Goal: Communication & Community: Participate in discussion

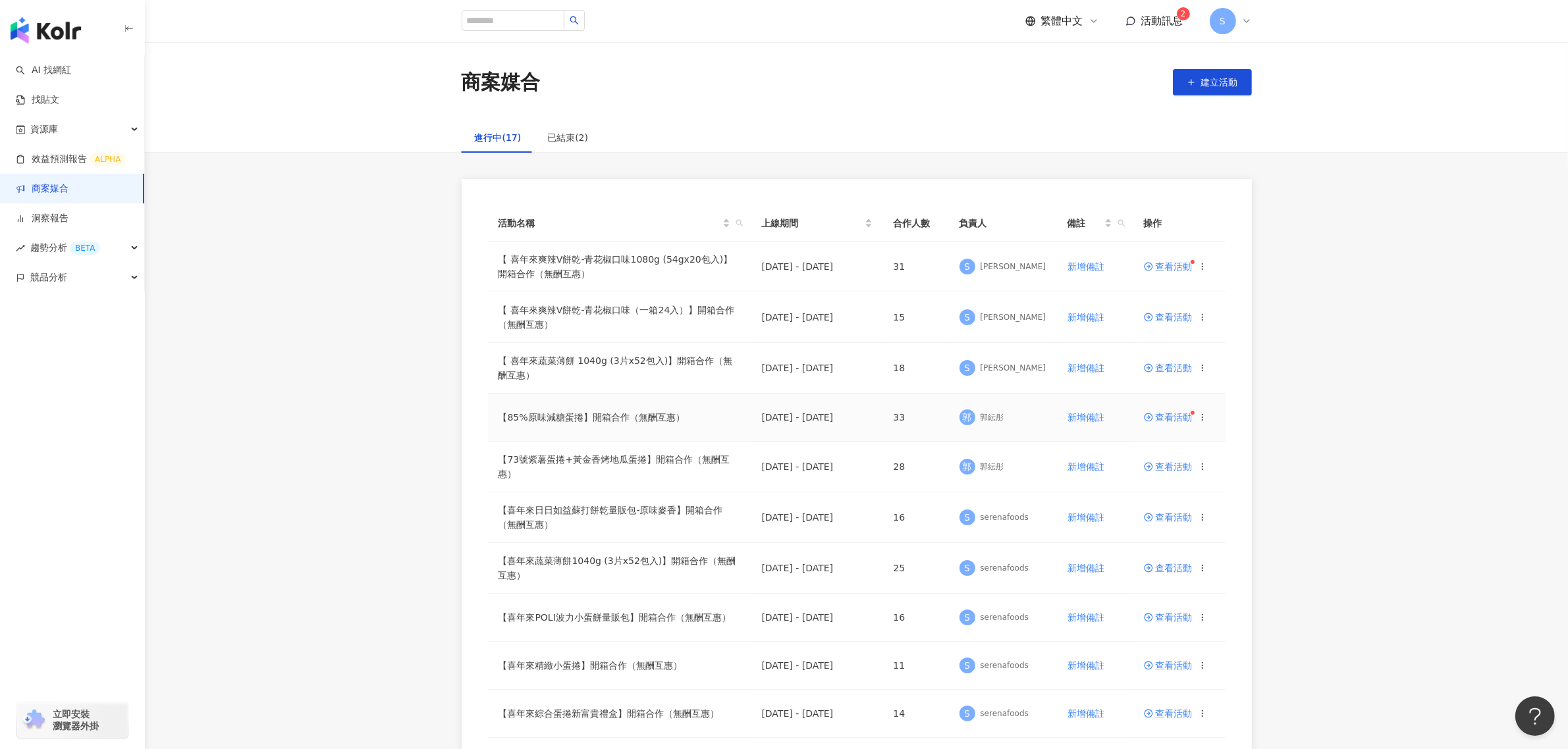
click at [1157, 425] on td "查看活動" at bounding box center [1179, 418] width 93 height 48
click at [1163, 419] on span "查看活動" at bounding box center [1168, 418] width 49 height 9
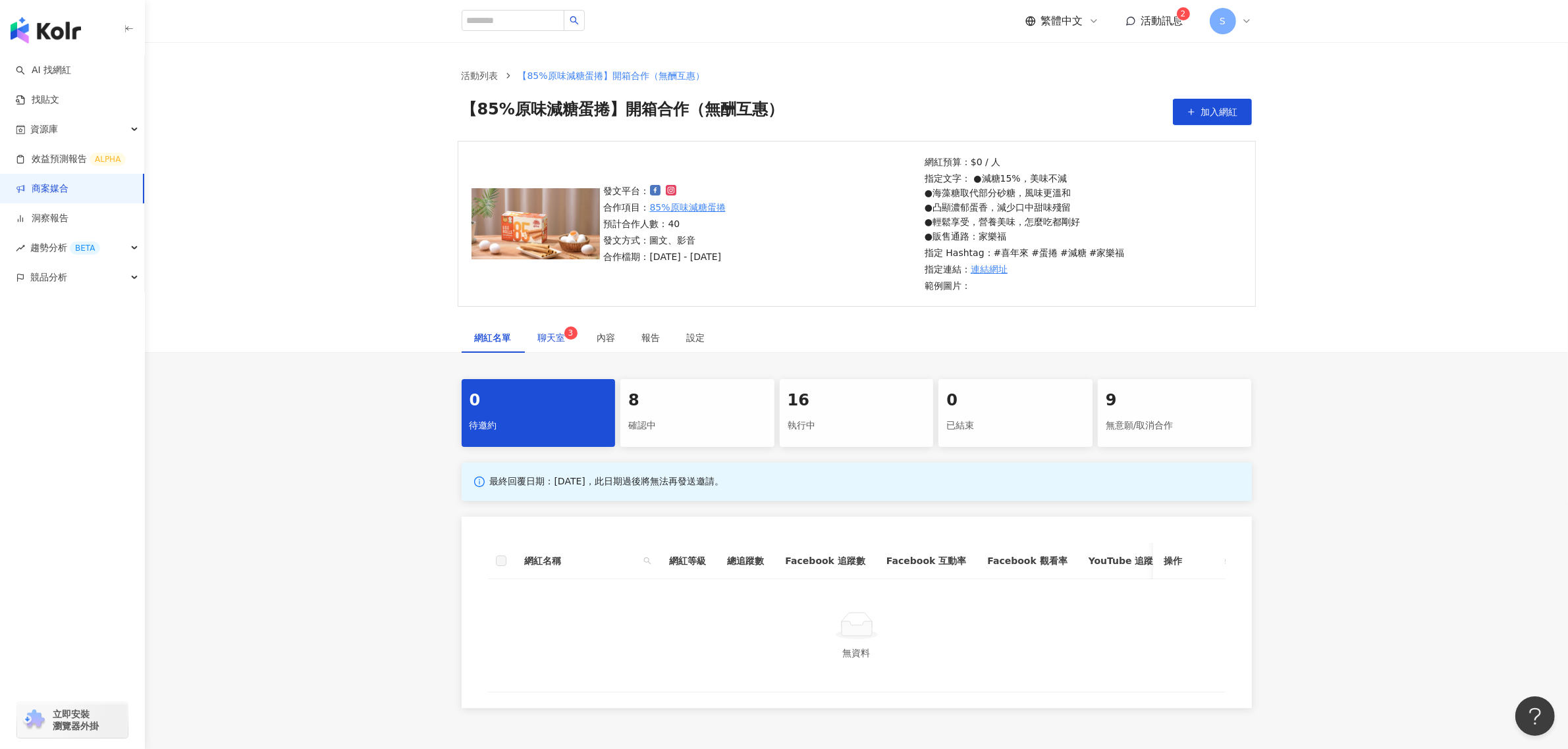
click at [561, 340] on span "聊天室 3" at bounding box center [554, 338] width 33 height 9
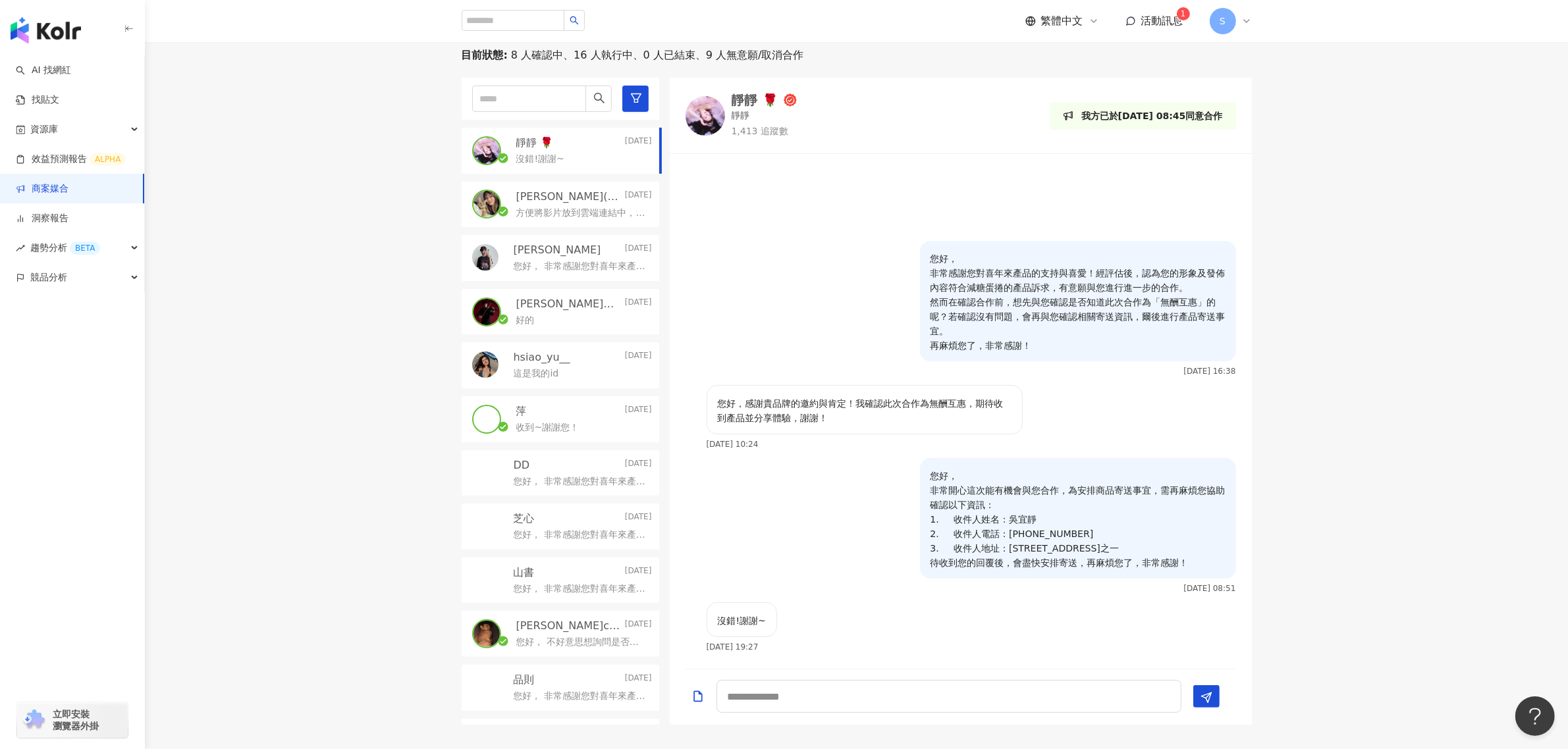
scroll to position [453, 0]
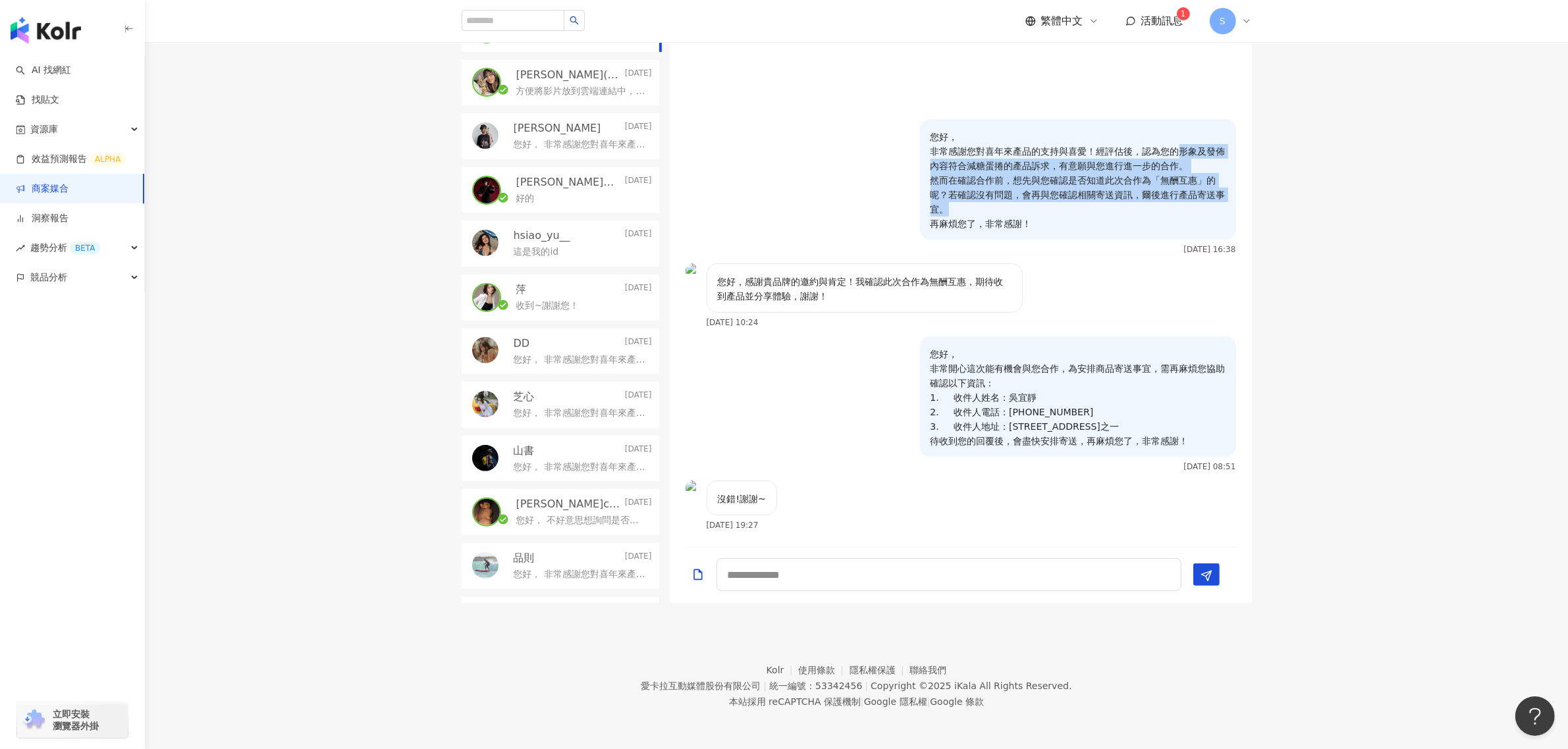
drag, startPoint x: 1182, startPoint y: 146, endPoint x: 1177, endPoint y: 212, distance: 66.2
click at [1177, 212] on p "您好， 非常感謝您對喜年來產品的支持與喜愛！經評估後，認為您的形象及發佈內容符合減糖蛋捲的產品訴求，有意願與您進行進一步的合作。 然而在確認合作前，想先與您確…" at bounding box center [1078, 180] width 295 height 102
